Goal: Complete application form

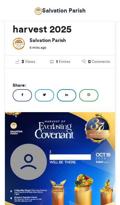
scroll to position [91, 0]
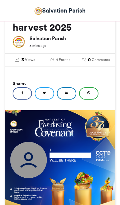
click at [68, 152] on img at bounding box center [60, 165] width 110 height 110
click at [64, 152] on img at bounding box center [60, 165] width 110 height 110
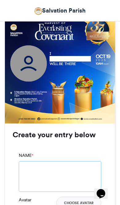
click at [64, 174] on textarea "NAME *" at bounding box center [60, 176] width 82 height 31
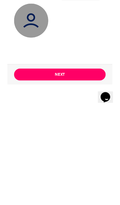
scroll to position [299, 0]
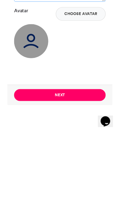
type textarea "**********"
click at [20, 106] on img at bounding box center [34, 121] width 31 height 31
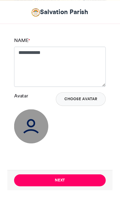
scroll to position [306, 0]
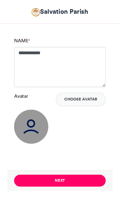
click at [22, 117] on img at bounding box center [34, 114] width 31 height 31
click at [20, 112] on img at bounding box center [34, 114] width 31 height 31
click at [64, 162] on button "Next" at bounding box center [60, 162] width 82 height 11
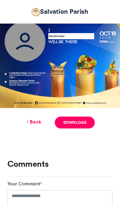
scroll to position [212, 0]
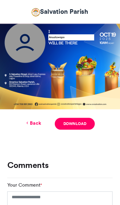
click at [16, 47] on img at bounding box center [60, 44] width 110 height 110
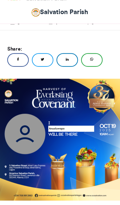
scroll to position [128, 0]
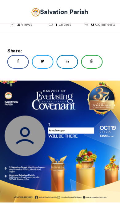
click at [16, 123] on img at bounding box center [60, 128] width 110 height 110
click at [21, 125] on img at bounding box center [60, 128] width 110 height 110
click at [18, 125] on img at bounding box center [60, 128] width 110 height 110
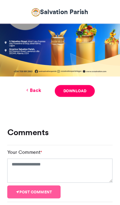
click at [86, 119] on h3 "Comments" at bounding box center [60, 119] width 94 height 7
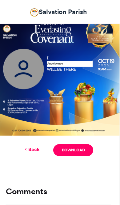
scroll to position [184, 0]
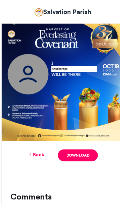
click at [17, 72] on img at bounding box center [60, 72] width 110 height 110
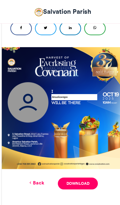
scroll to position [147, 0]
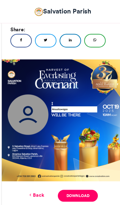
click at [18, 109] on img at bounding box center [60, 109] width 110 height 110
click at [21, 106] on img at bounding box center [60, 109] width 110 height 110
click at [32, 176] on link "Back" at bounding box center [36, 176] width 14 height 6
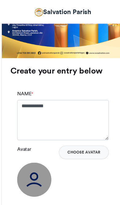
scroll to position [257, 0]
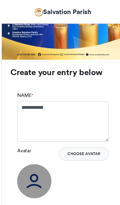
click at [28, 162] on img at bounding box center [34, 163] width 31 height 31
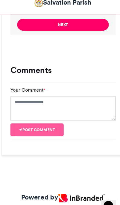
scroll to position [426, 0]
